Goal: Entertainment & Leisure: Browse casually

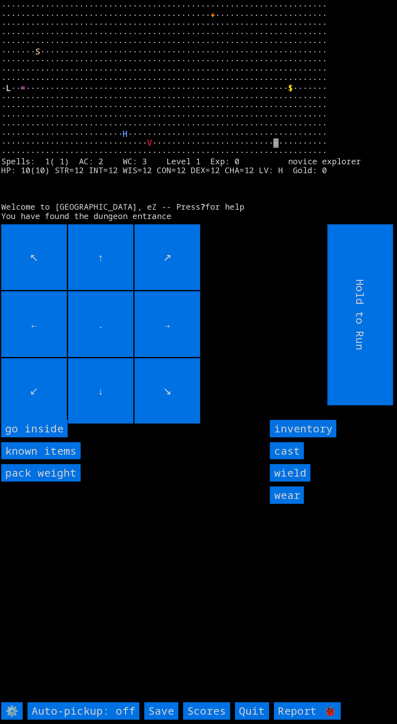
click at [54, 437] on inside "go inside" at bounding box center [34, 428] width 67 height 17
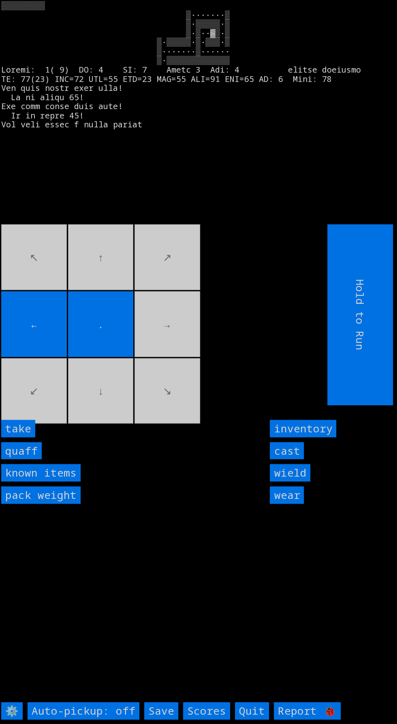
click at [30, 459] on input "quaff" at bounding box center [21, 450] width 41 height 17
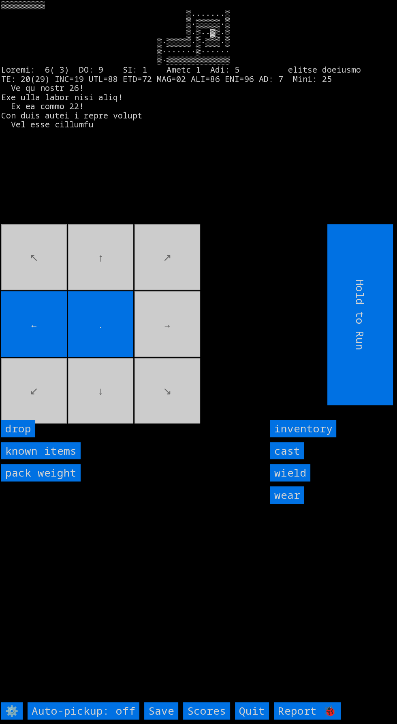
click at [51, 357] on input "←" at bounding box center [34, 324] width 66 height 66
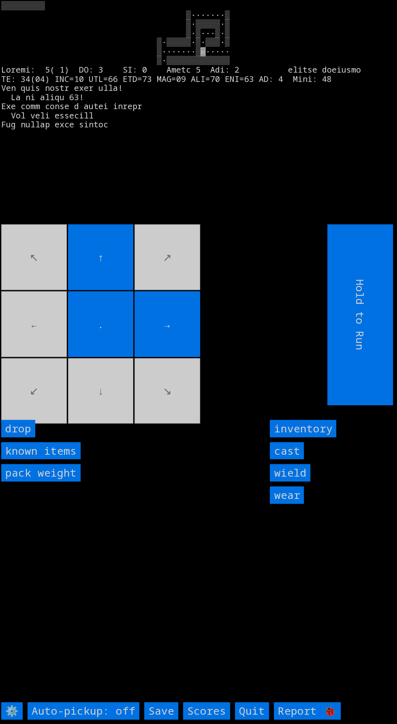
click at [163, 391] on movebuttons "↖ ↑ ↗ ← . → ↙ ↓ ↘" at bounding box center [146, 314] width 290 height 181
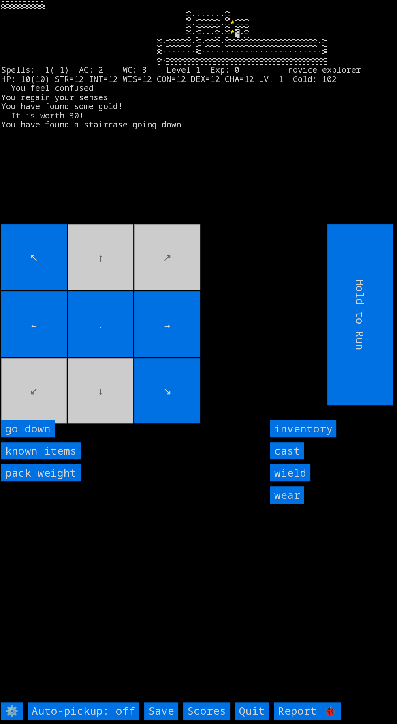
click at [39, 437] on down "go down" at bounding box center [28, 428] width 54 height 17
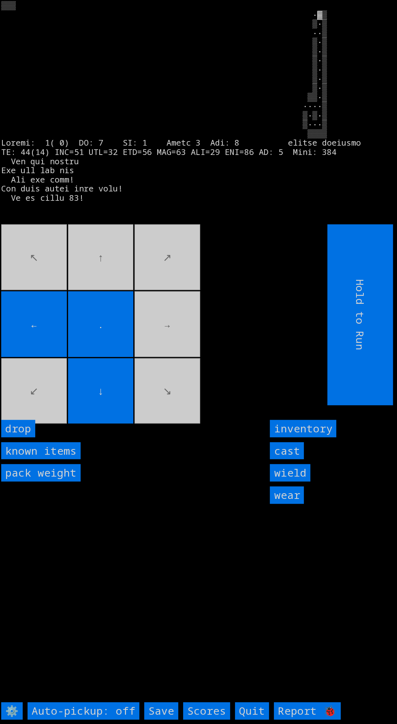
click at [120, 283] on movebuttons "↖ ↑ ↗ ← . → ↙ ↓ ↘" at bounding box center [146, 314] width 290 height 181
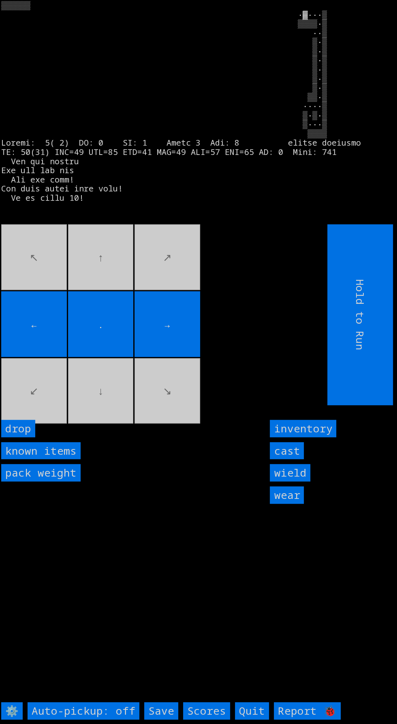
click at [39, 357] on input "←" at bounding box center [34, 324] width 66 height 66
click at [41, 357] on input "←" at bounding box center [34, 324] width 66 height 66
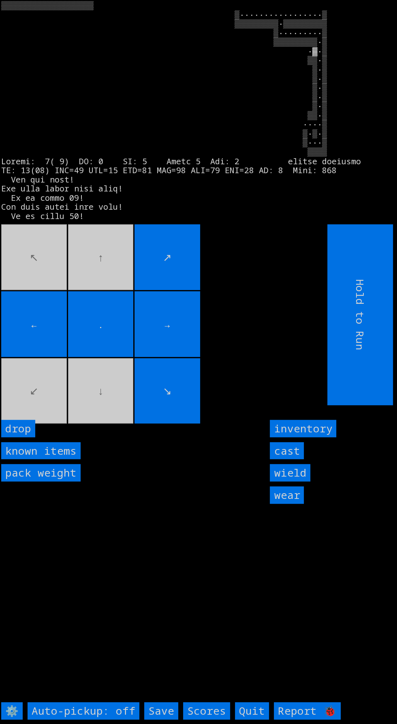
click at [30, 393] on movebuttons "↖ ↑ ↗ ← . → ↙ ↓ ↘" at bounding box center [146, 314] width 290 height 181
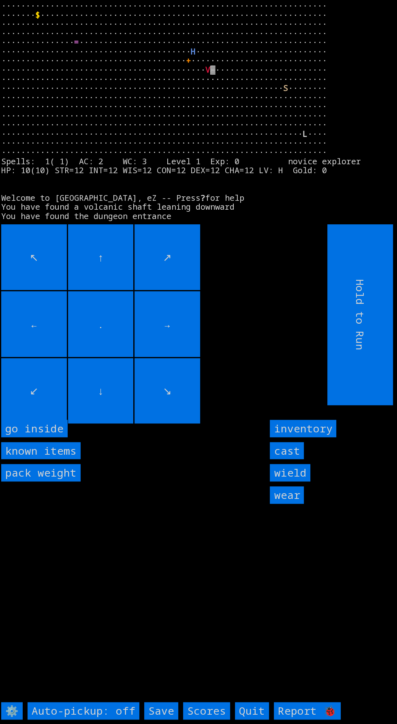
click at [45, 437] on inside "go inside" at bounding box center [34, 428] width 67 height 17
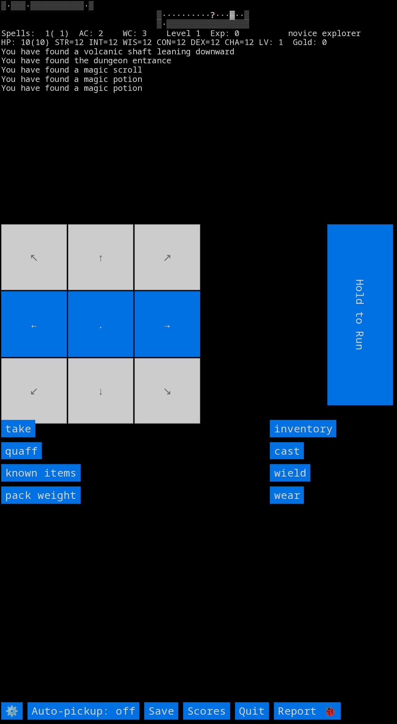
click at [30, 459] on input "quaff" at bounding box center [21, 450] width 41 height 17
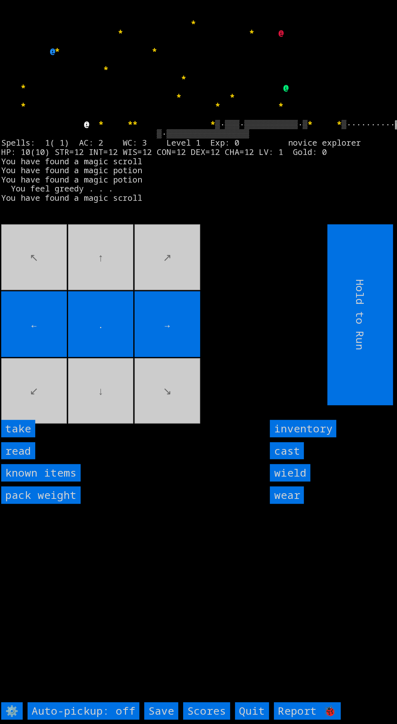
click at [29, 459] on input "read" at bounding box center [18, 450] width 34 height 17
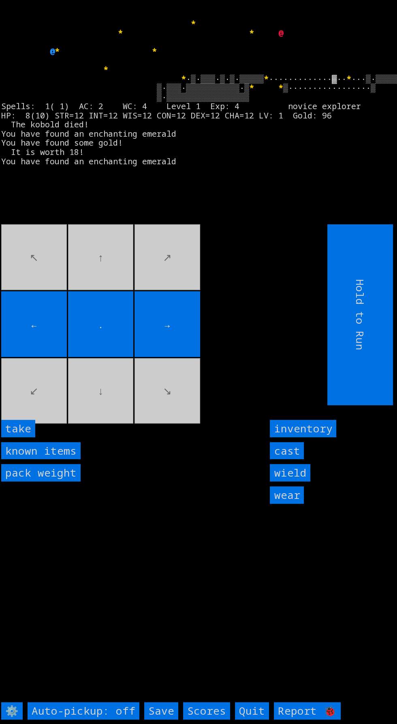
click at [32, 357] on input "←" at bounding box center [34, 324] width 66 height 66
click at [29, 437] on input "take" at bounding box center [18, 428] width 34 height 17
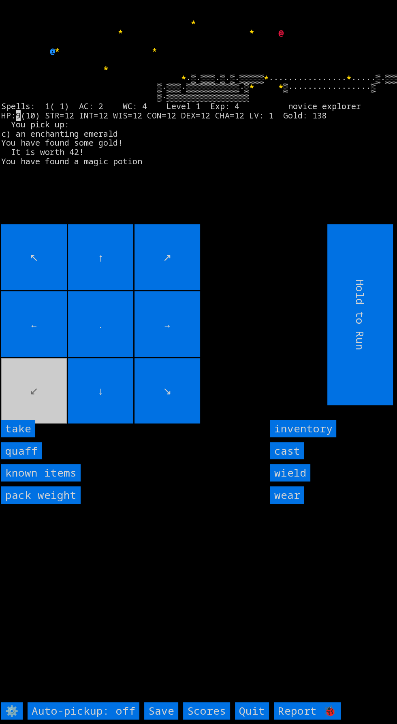
click at [27, 405] on movebuttons "↖ ↑ ↗ ← . → ↙ ↓ ↘" at bounding box center [146, 314] width 290 height 181
click at [31, 459] on input "quaff" at bounding box center [21, 450] width 41 height 17
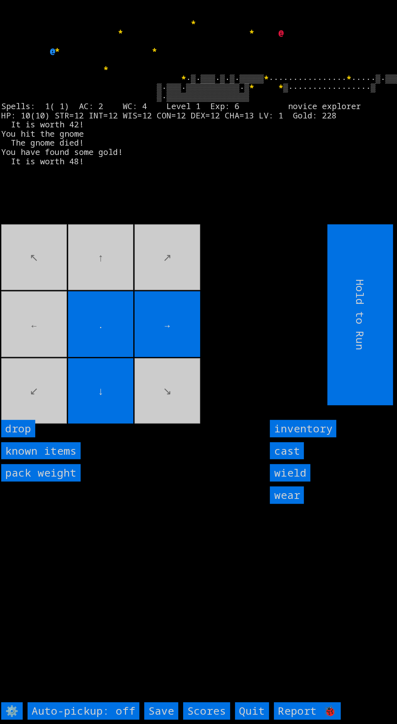
click at [105, 297] on movebuttons "↖ ↑ ↗ ← . → ↙ ↓ ↘" at bounding box center [146, 314] width 290 height 181
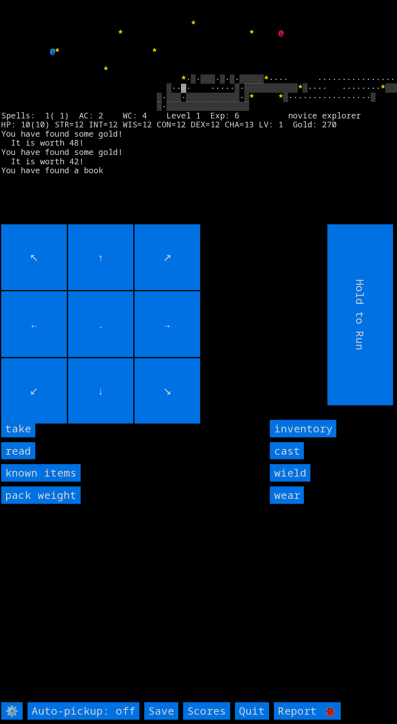
click at [27, 459] on input "read" at bounding box center [18, 450] width 34 height 17
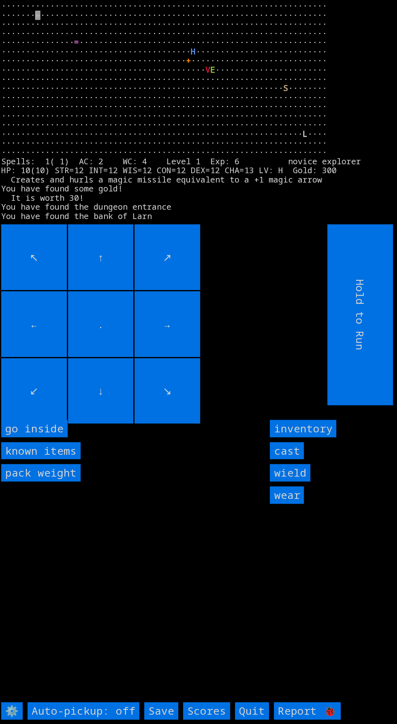
click at [51, 437] on inside "go inside" at bounding box center [34, 428] width 67 height 17
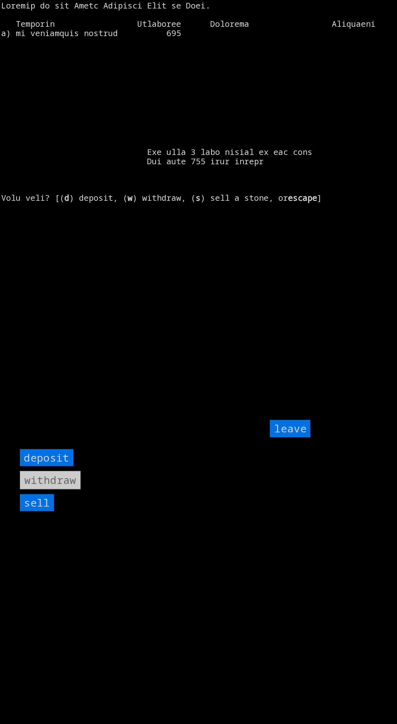
click at [43, 511] on input "sell" at bounding box center [37, 502] width 34 height 17
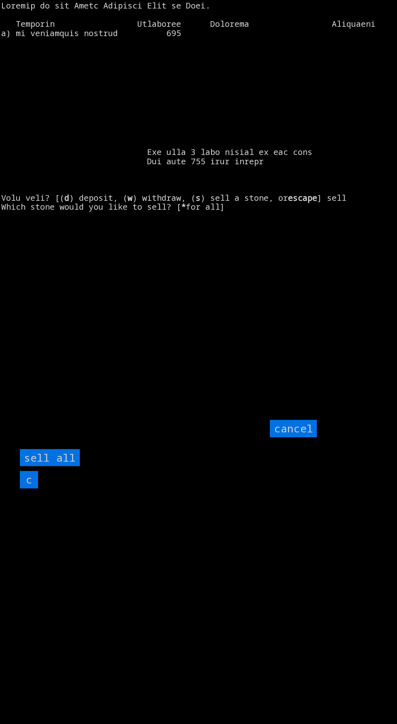
click at [68, 466] on all "sell all" at bounding box center [50, 457] width 60 height 17
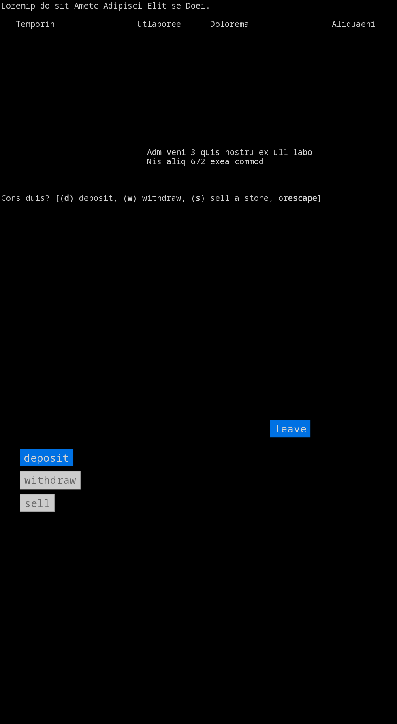
click at [293, 437] on input "leave" at bounding box center [290, 428] width 41 height 17
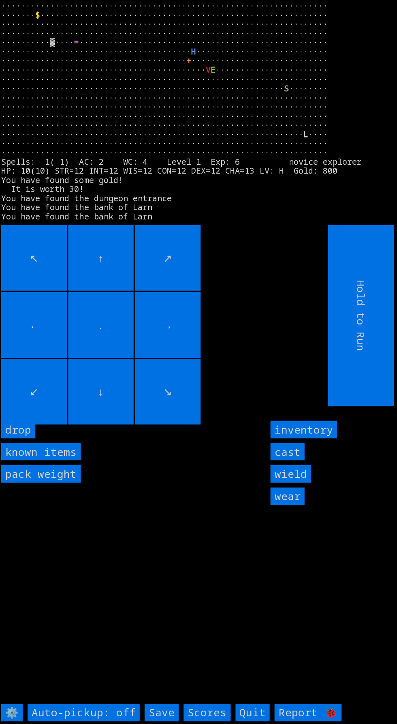
scroll to position [12, 0]
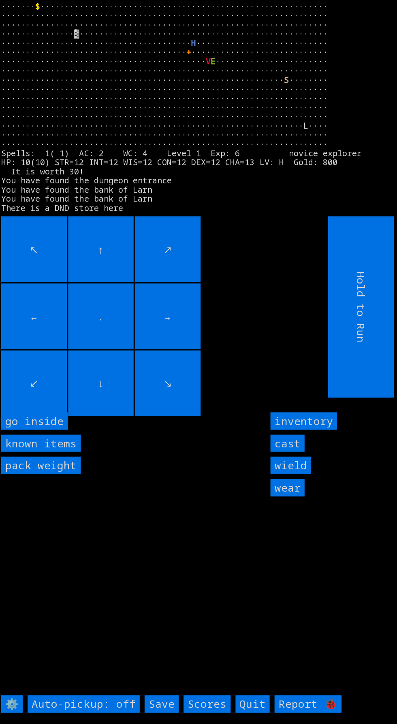
click at [46, 430] on inside "go inside" at bounding box center [34, 420] width 67 height 17
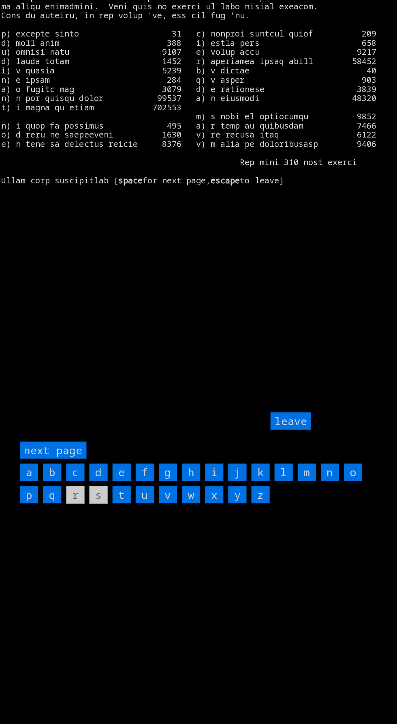
click at [75, 481] on input "c" at bounding box center [75, 472] width 18 height 17
click at [260, 481] on input "k" at bounding box center [260, 472] width 18 height 17
click at [291, 430] on input "leave" at bounding box center [290, 420] width 41 height 17
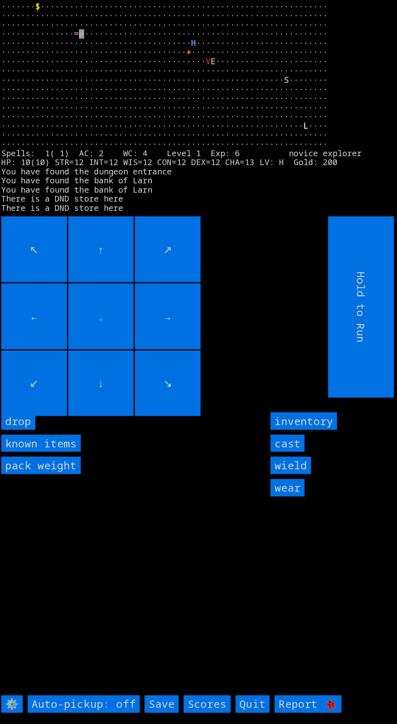
click at [34, 430] on input "drop" at bounding box center [18, 420] width 34 height 17
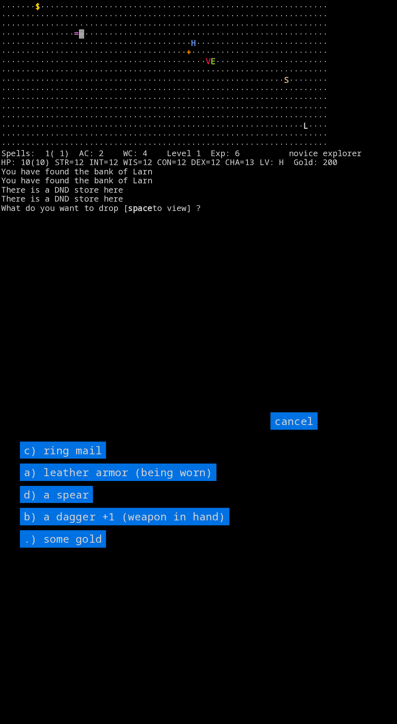
click at [139, 481] on worn\) "a) leather armor (being worn)" at bounding box center [118, 472] width 196 height 17
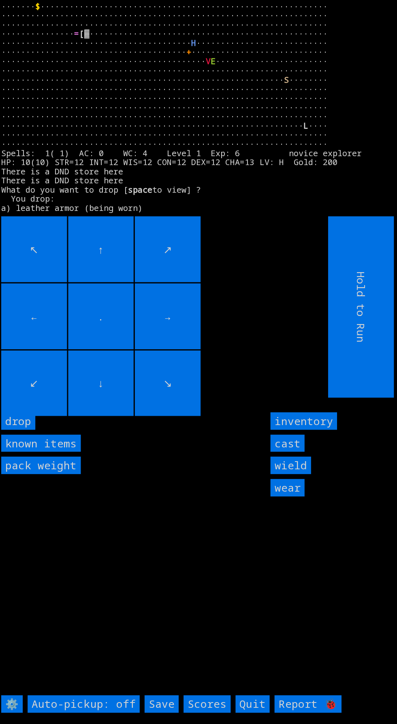
click at [28, 430] on input "drop" at bounding box center [18, 420] width 34 height 17
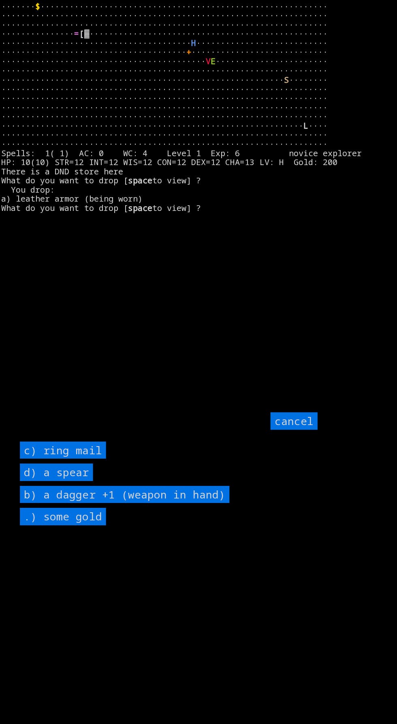
click at [142, 503] on hand\) "b) a dagger +1 (weapon in hand)" at bounding box center [124, 494] width 209 height 17
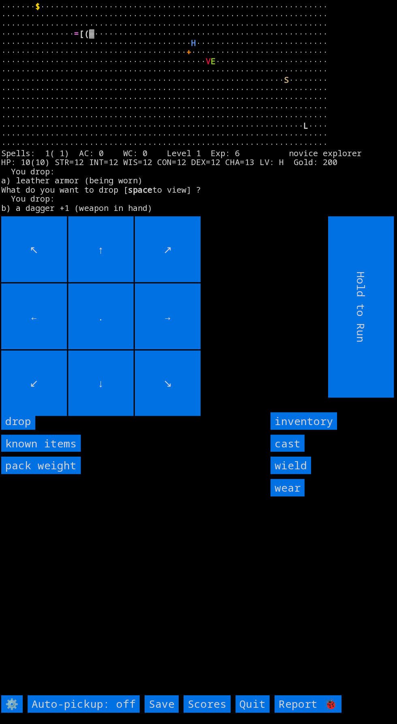
click at [29, 430] on input "drop" at bounding box center [18, 420] width 34 height 17
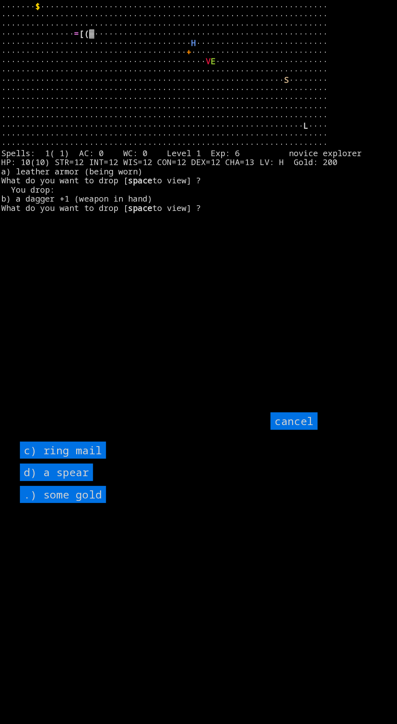
click at [99, 459] on mail "c) ring mail" at bounding box center [63, 450] width 86 height 17
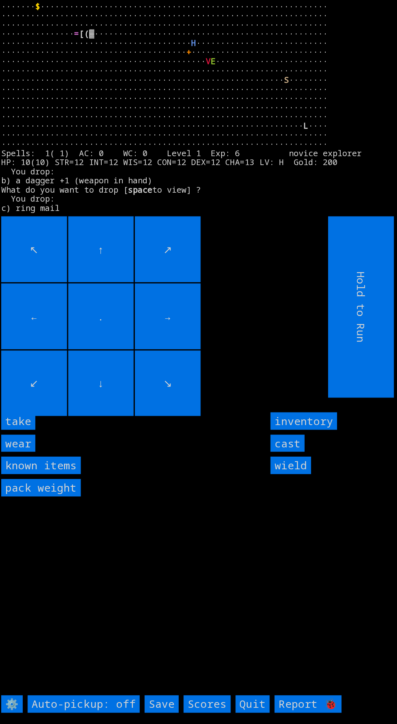
click at [34, 452] on input "wear" at bounding box center [18, 443] width 34 height 17
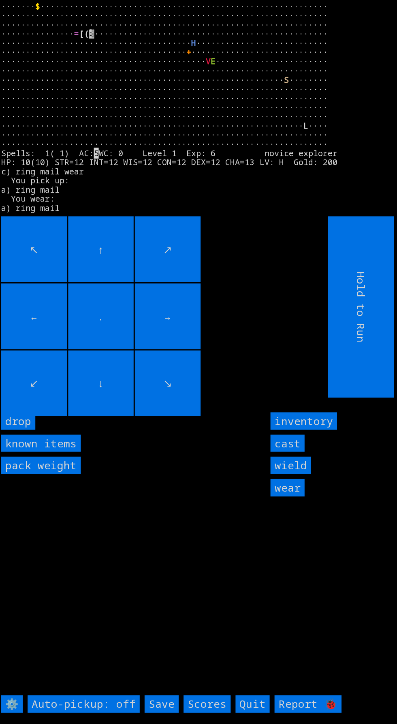
click at [26, 430] on input "drop" at bounding box center [18, 420] width 34 height 17
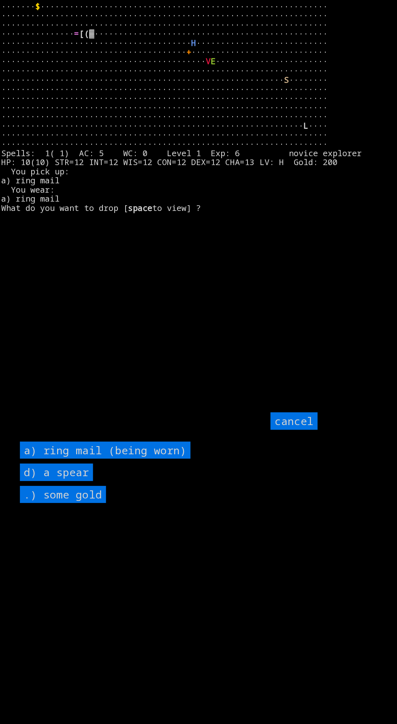
click at [82, 481] on spear "d) a spear" at bounding box center [56, 472] width 73 height 17
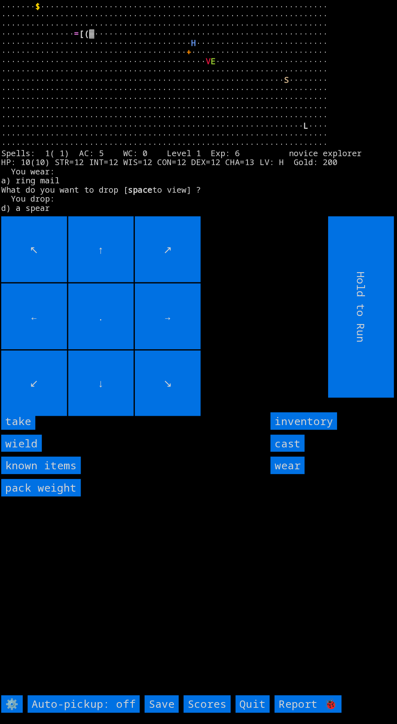
click at [36, 452] on input "wield" at bounding box center [21, 443] width 41 height 17
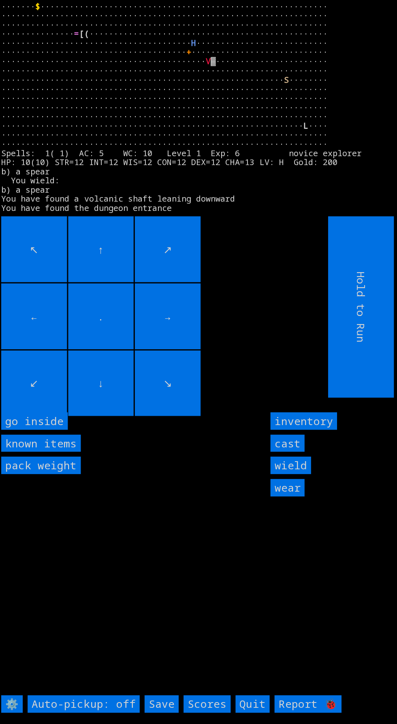
click at [47, 430] on inside "go inside" at bounding box center [34, 420] width 67 height 17
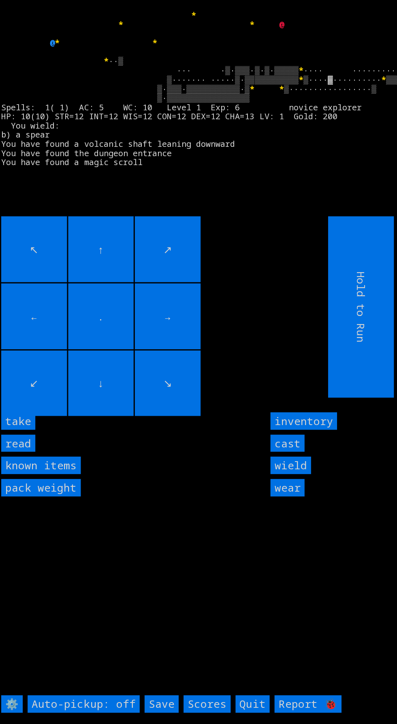
click at [29, 430] on input "take" at bounding box center [18, 420] width 34 height 17
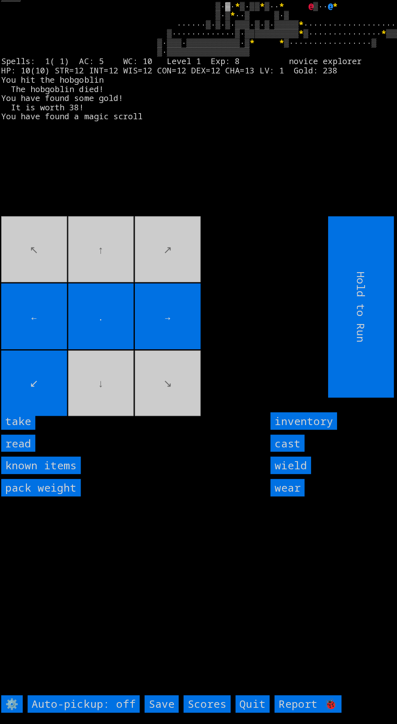
click at [34, 430] on input "take" at bounding box center [18, 420] width 34 height 17
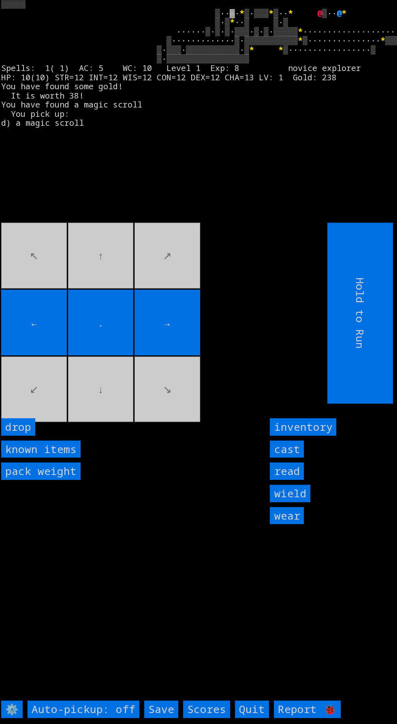
scroll to position [11, 0]
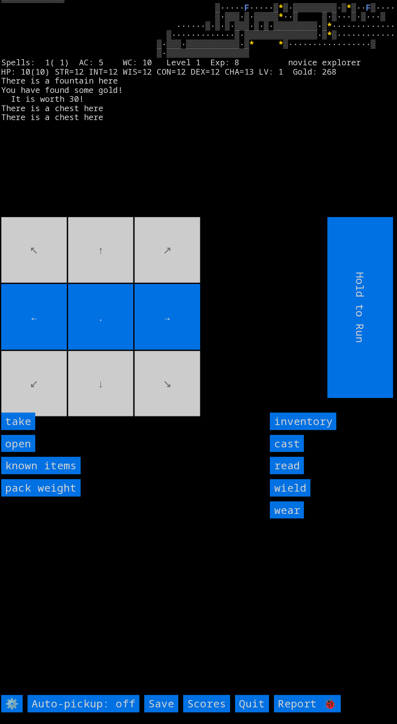
click at [28, 430] on input "take" at bounding box center [18, 420] width 34 height 17
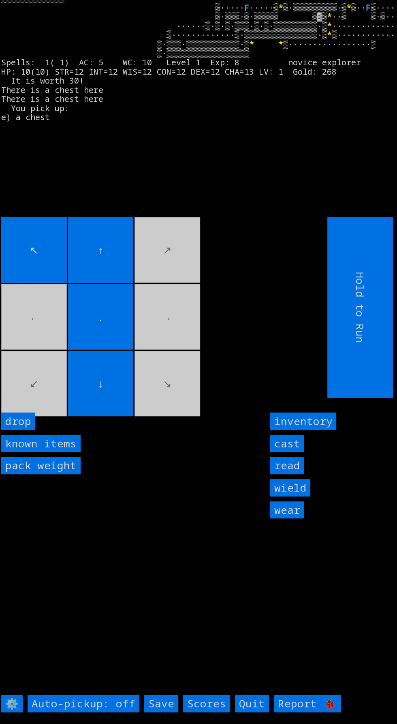
click at [115, 283] on input "↑" at bounding box center [101, 250] width 66 height 66
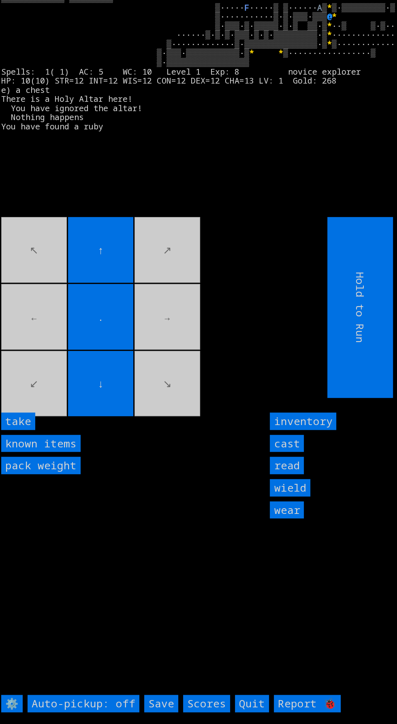
click at [101, 283] on input "↑" at bounding box center [101, 250] width 66 height 66
click at [27, 430] on input "take" at bounding box center [18, 420] width 34 height 17
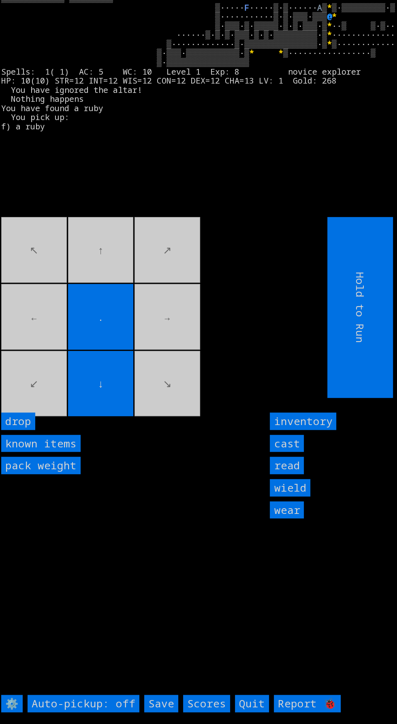
click at [57, 398] on movebuttons "↖ ↑ ↗ ← . → ↙ ↓ ↘" at bounding box center [146, 307] width 290 height 181
click at [48, 398] on movebuttons "↖ ↑ ↗ ← . → ↙ ↓ ↘" at bounding box center [146, 307] width 290 height 181
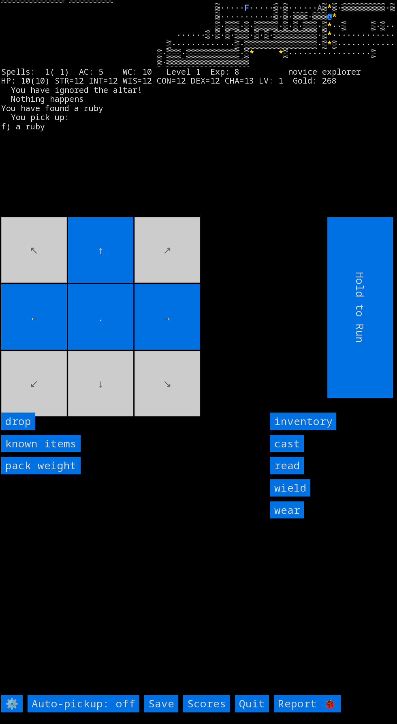
click at [34, 388] on movebuttons "↖ ↑ ↗ ← . → ↙ ↓ ↘" at bounding box center [146, 307] width 290 height 181
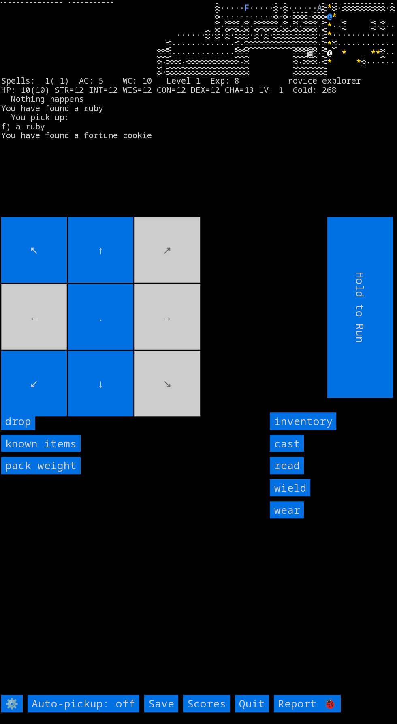
click at [36, 334] on movebuttons "↖ ↑ ↗ ← . → ↙ ↓ ↘" at bounding box center [146, 307] width 290 height 181
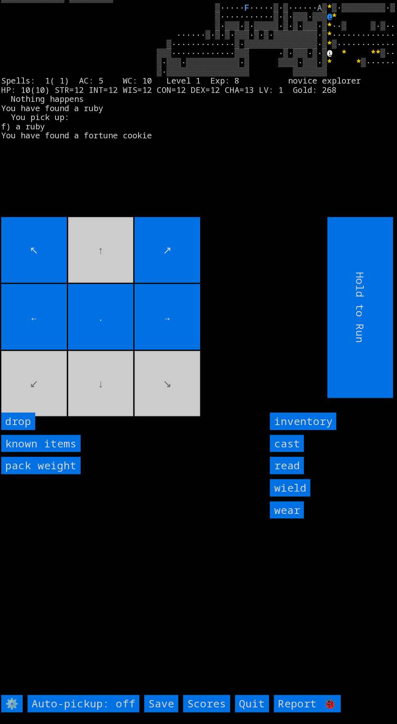
click at [54, 383] on movebuttons "↖ ↑ ↗ ← . → ↙ ↓ ↘" at bounding box center [146, 307] width 290 height 181
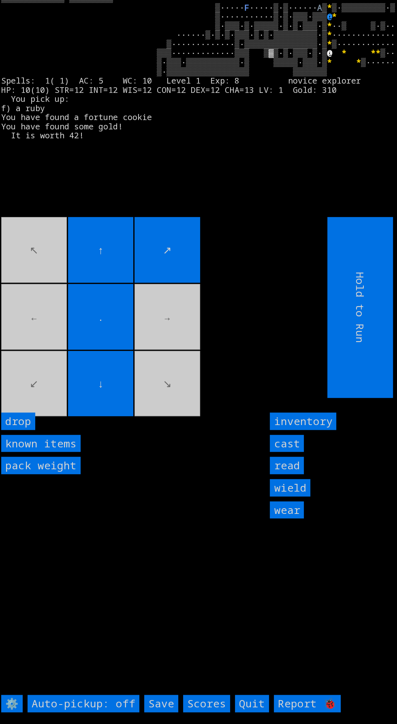
click at [58, 388] on movebuttons "↖ ↑ ↗ ← . → ↙ ↓ ↘" at bounding box center [146, 307] width 290 height 181
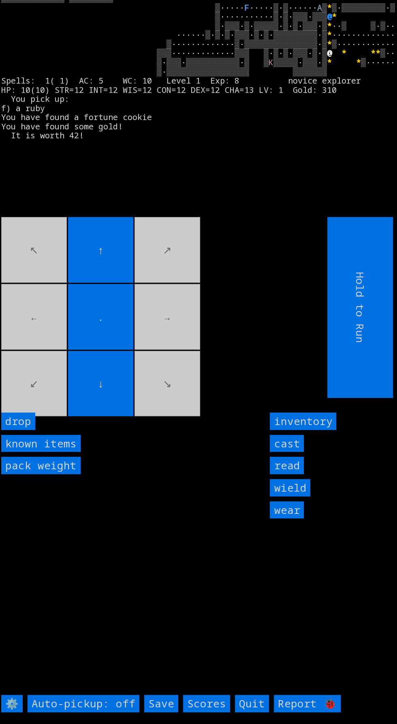
click at [53, 398] on movebuttons "↖ ↑ ↗ ← . → ↙ ↓ ↘" at bounding box center [146, 307] width 290 height 181
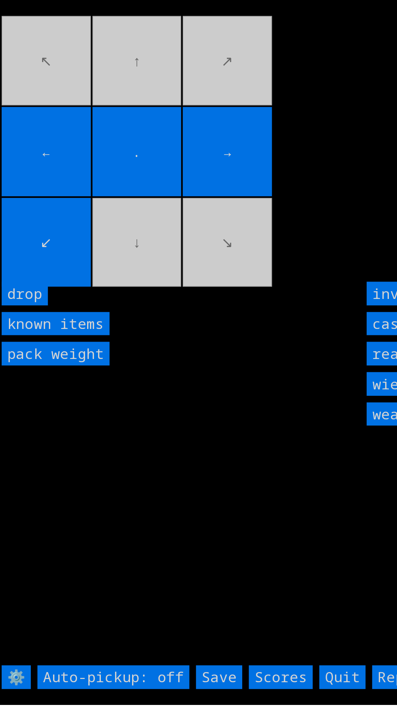
scroll to position [8, 0]
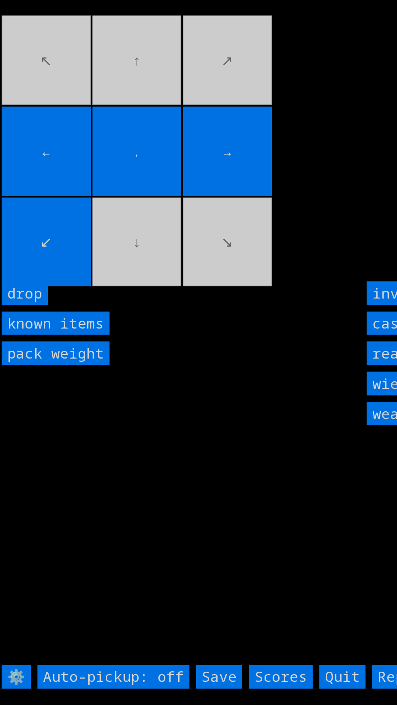
click at [153, 712] on input "Save" at bounding box center [161, 703] width 34 height 17
